Goal: Task Accomplishment & Management: Manage account settings

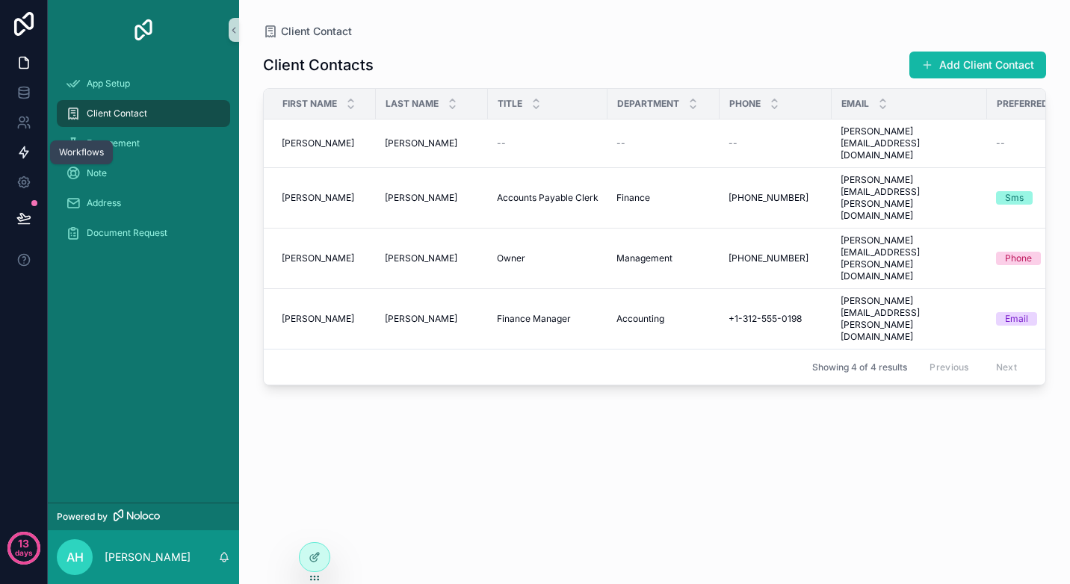
click at [21, 149] on icon at bounding box center [23, 152] width 15 height 15
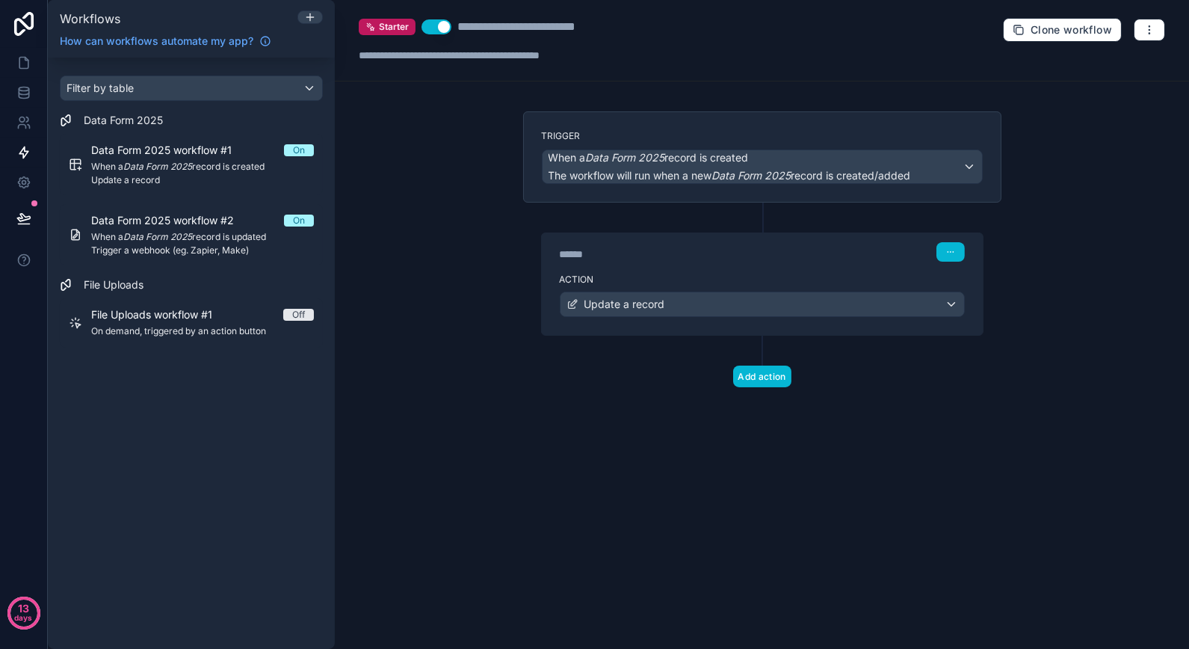
click at [479, 245] on div "**********" at bounding box center [762, 324] width 854 height 649
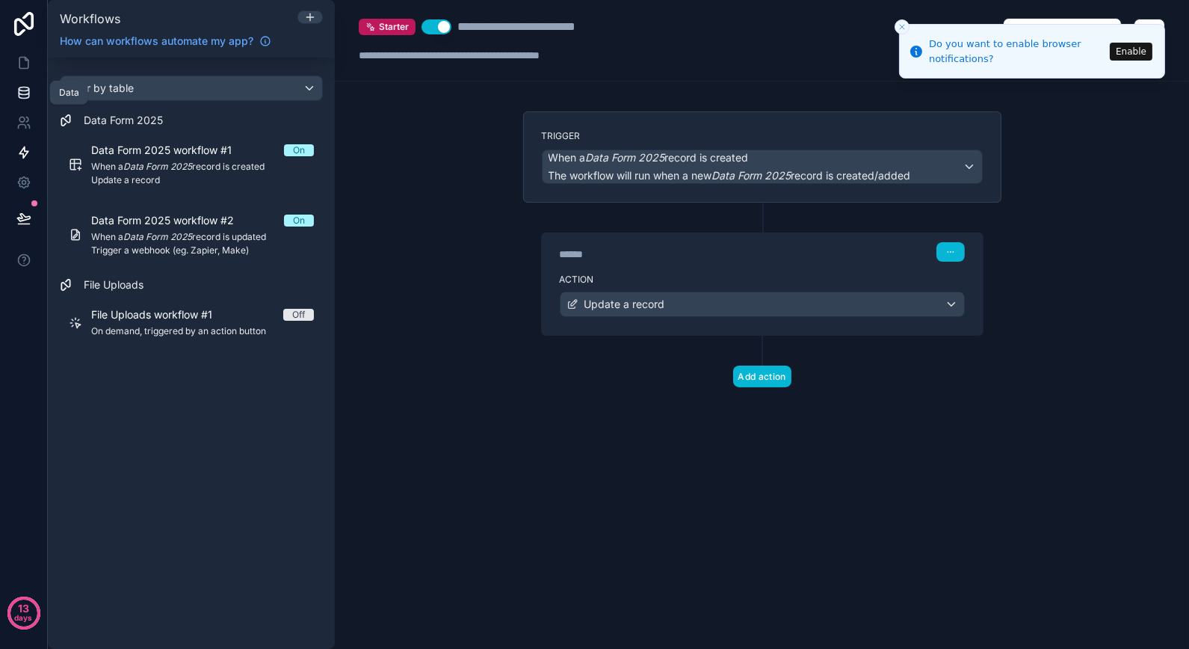
click at [19, 99] on icon at bounding box center [23, 92] width 15 height 15
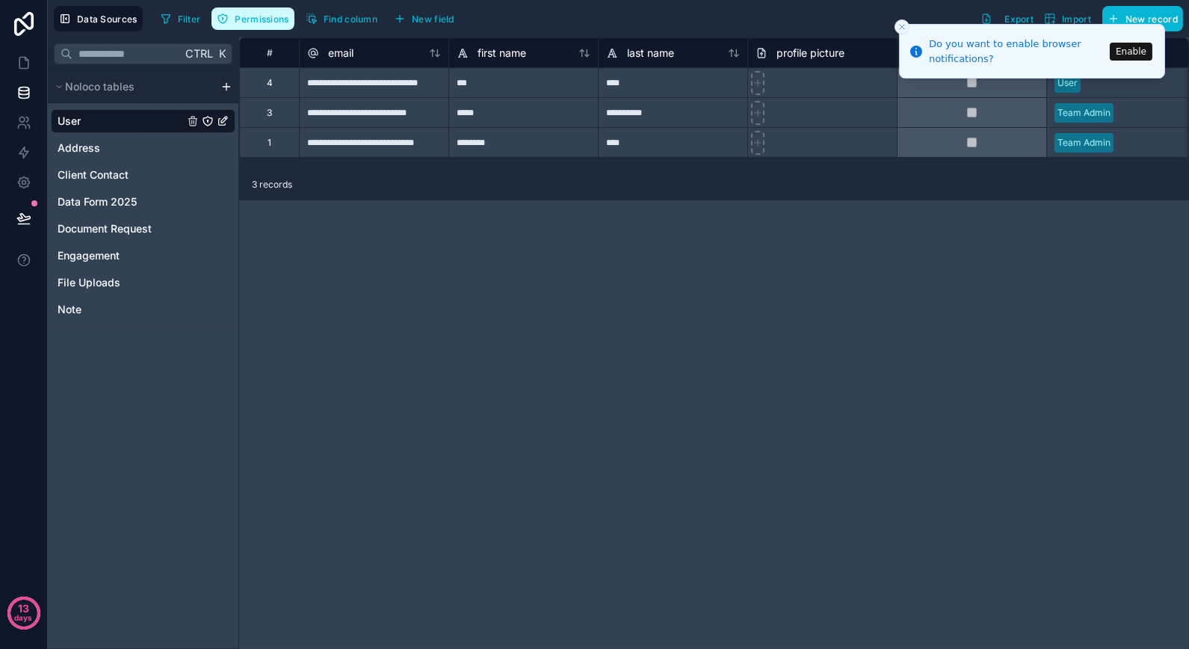
click at [271, 13] on span "Permissions" at bounding box center [262, 18] width 54 height 11
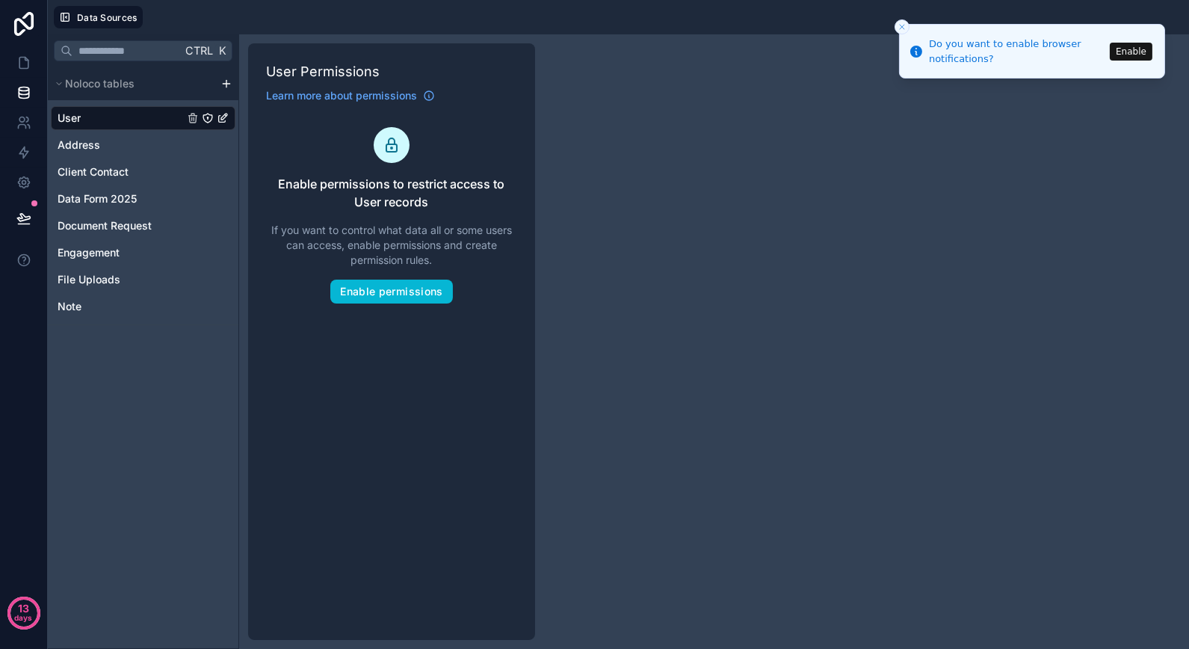
click at [887, 107] on div "Ctrl K Noloco tables User Address Client Contact Data Form 2025 Document Reques…" at bounding box center [618, 341] width 1141 height 614
click at [901, 25] on icon "Close toast" at bounding box center [902, 26] width 9 height 9
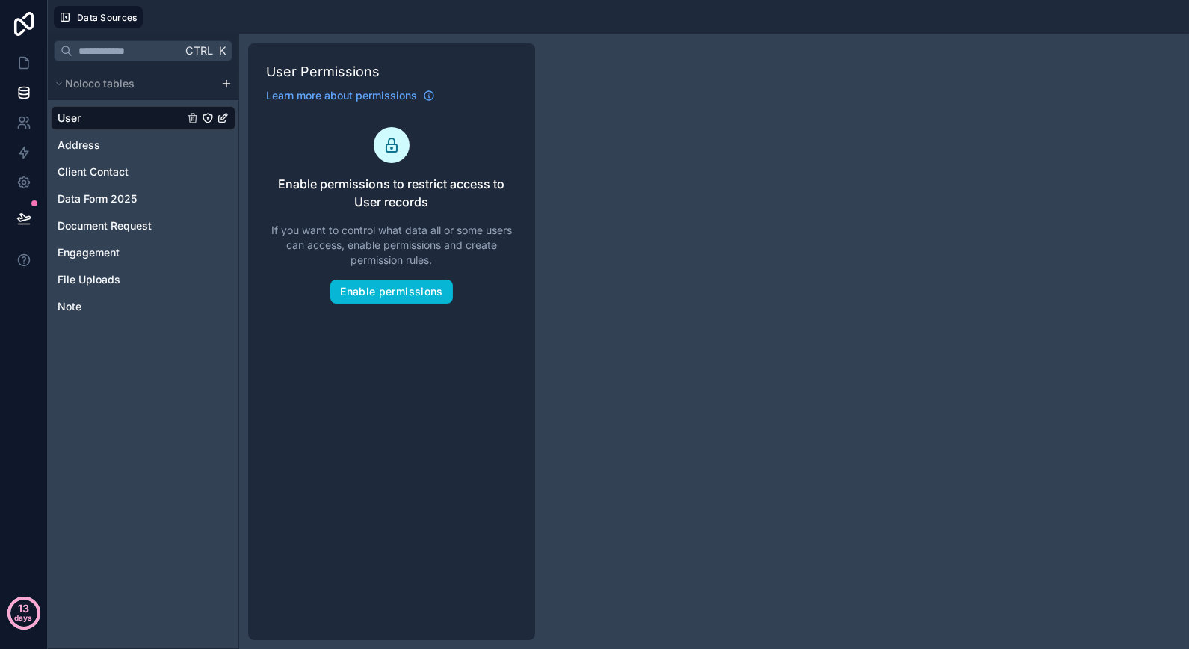
click at [28, 584] on p "days" at bounding box center [24, 617] width 18 height 21
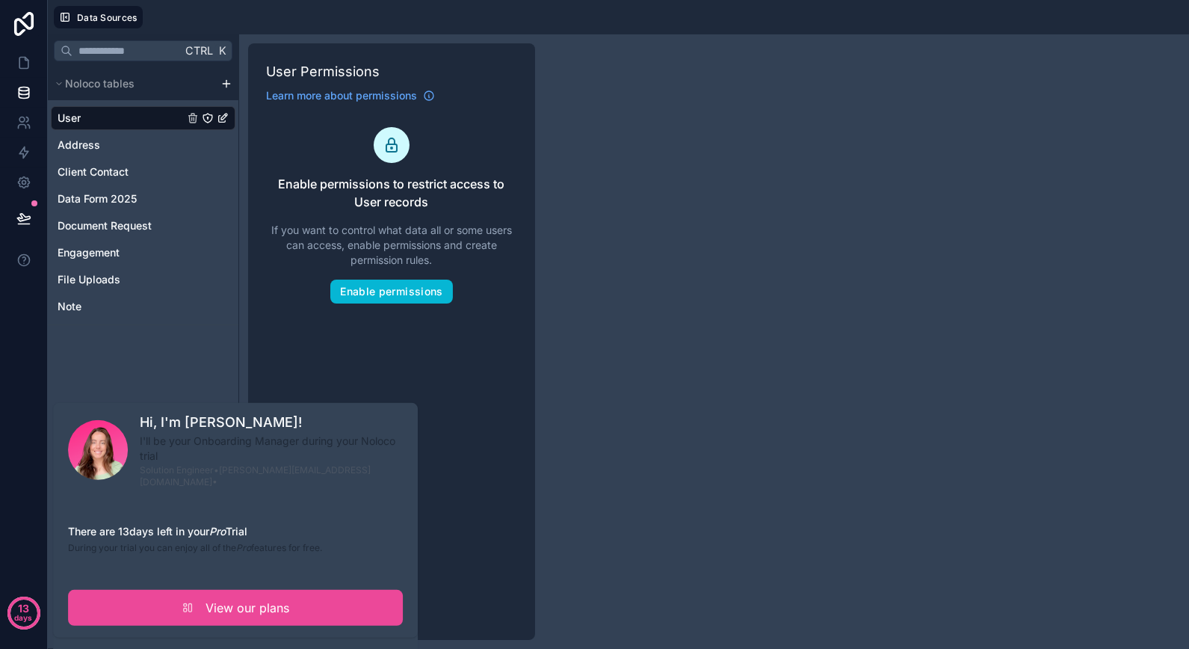
click at [135, 340] on div "Ctrl K Noloco tables User Address Client Contact Data Form 2025 Document Reques…" at bounding box center [143, 341] width 191 height 614
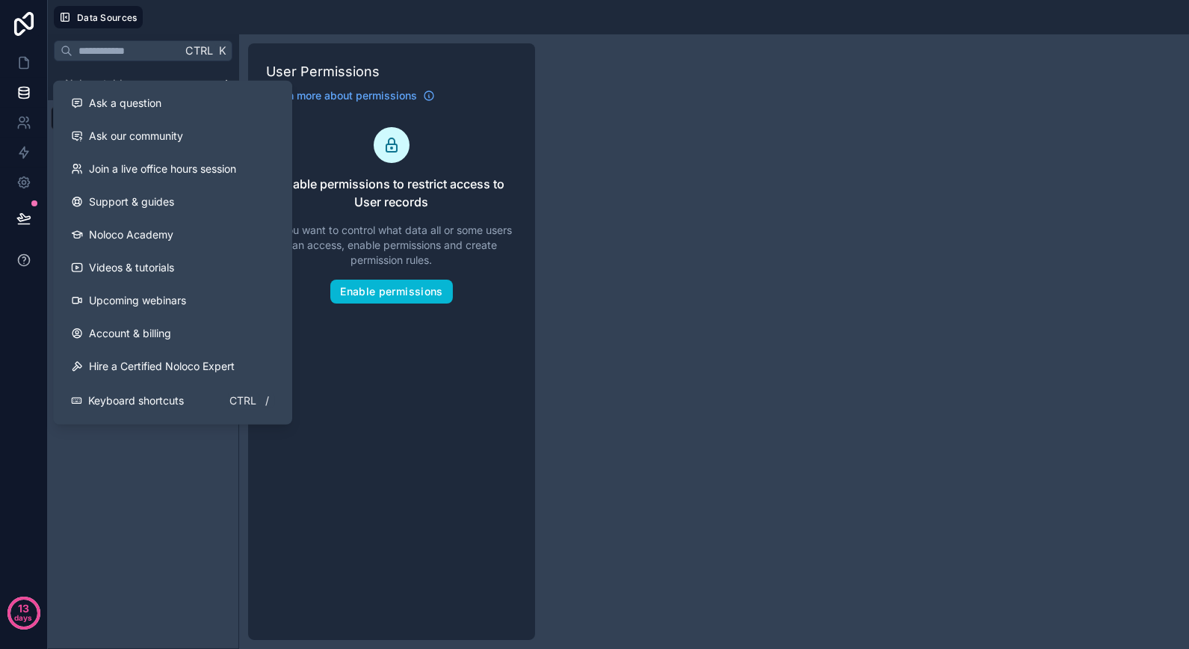
click at [25, 264] on icon at bounding box center [23, 260] width 15 height 15
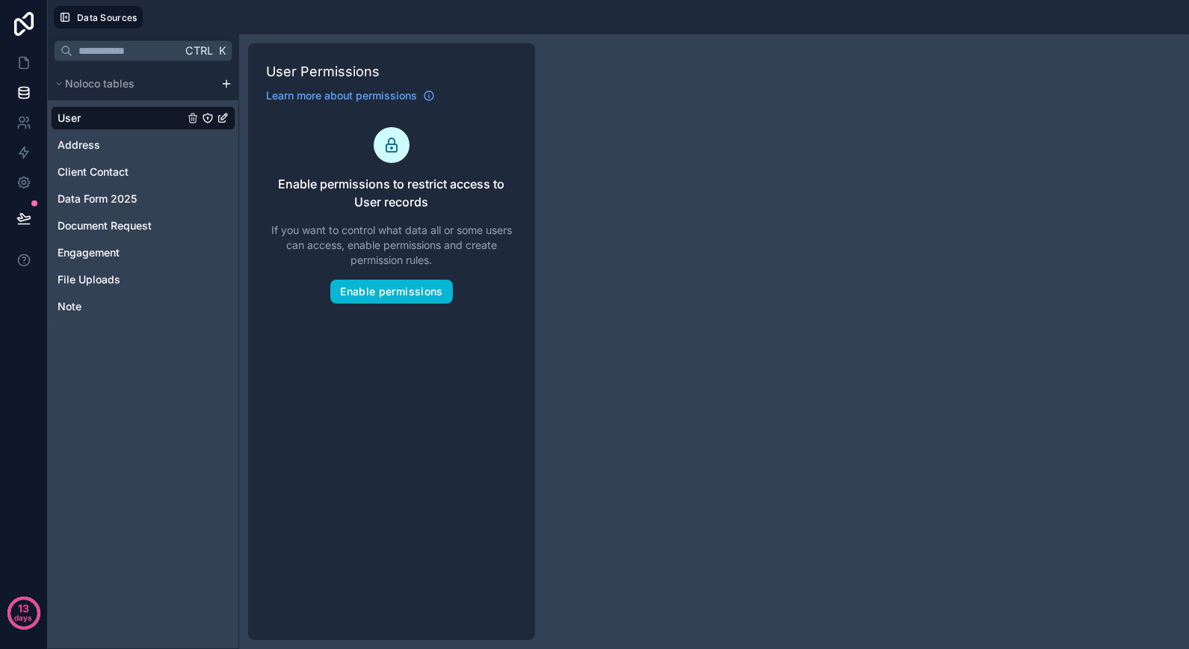
click at [32, 6] on link at bounding box center [24, 24] width 48 height 48
click at [25, 16] on icon at bounding box center [23, 24] width 19 height 24
